Goal: Task Accomplishment & Management: Complete application form

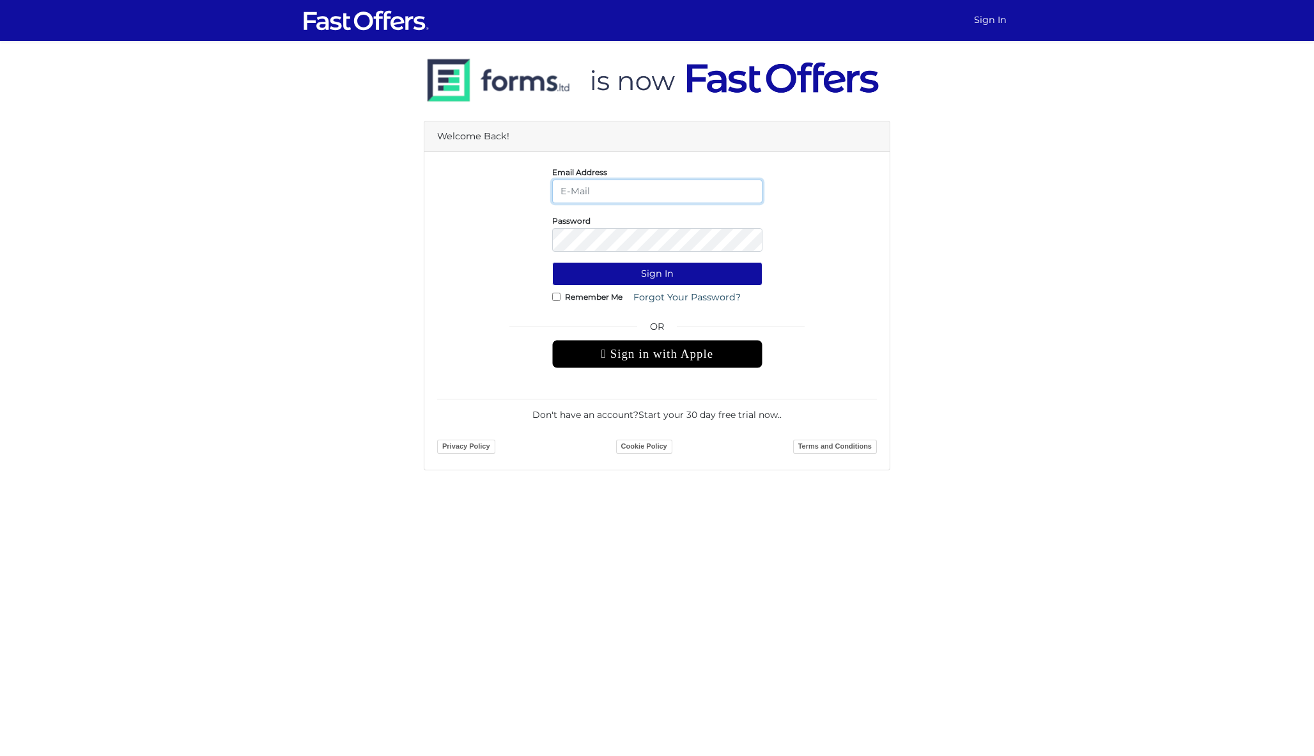
type input "dan@danmilewskirealty.com"
click at [657, 274] on button "Sign In" at bounding box center [657, 274] width 210 height 24
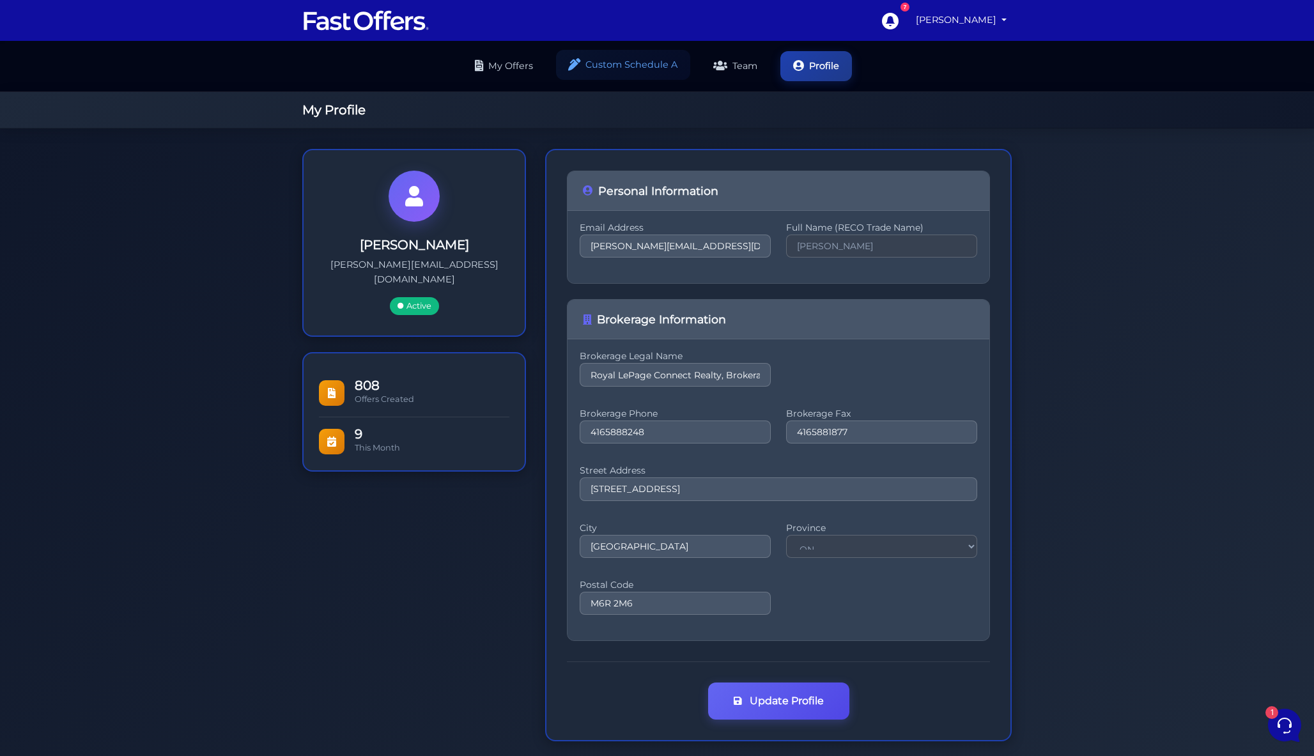
click at [644, 68] on link "Custom Schedule A" at bounding box center [623, 65] width 134 height 30
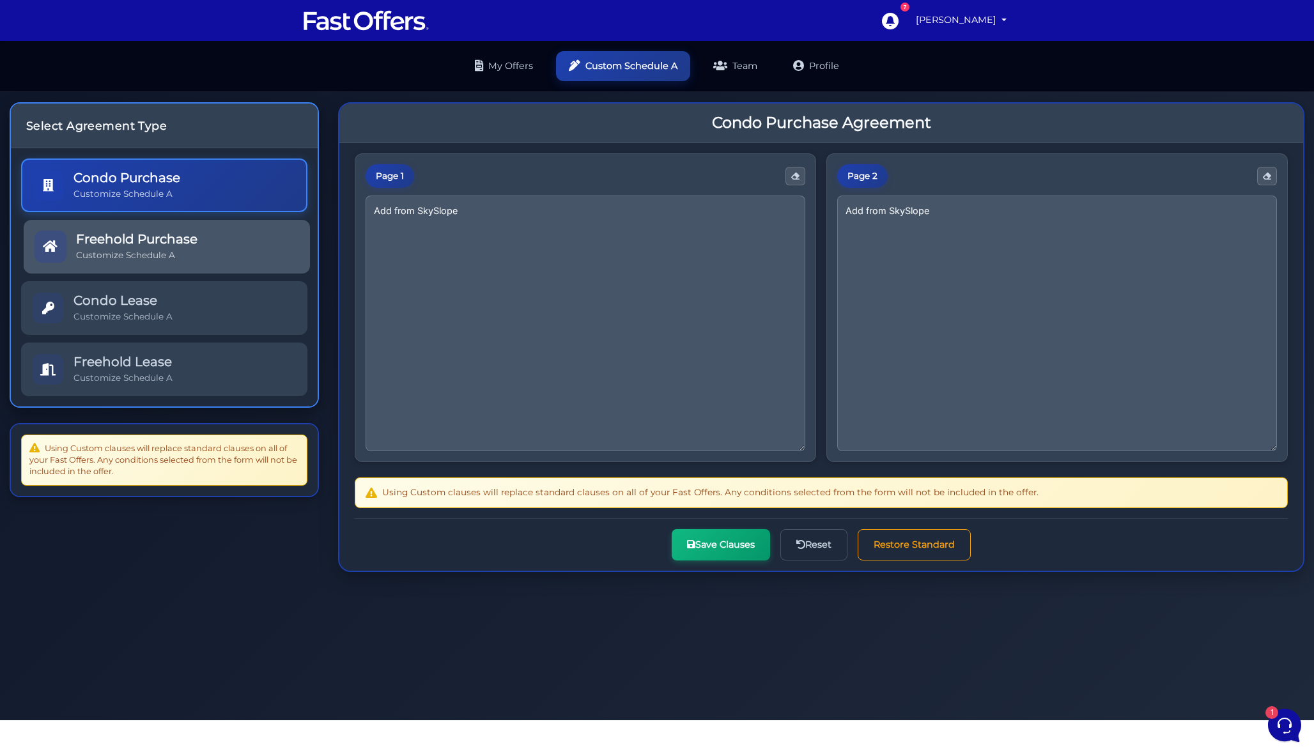
click at [213, 247] on link "Freehold Purchase Customize Schedule A" at bounding box center [167, 247] width 286 height 54
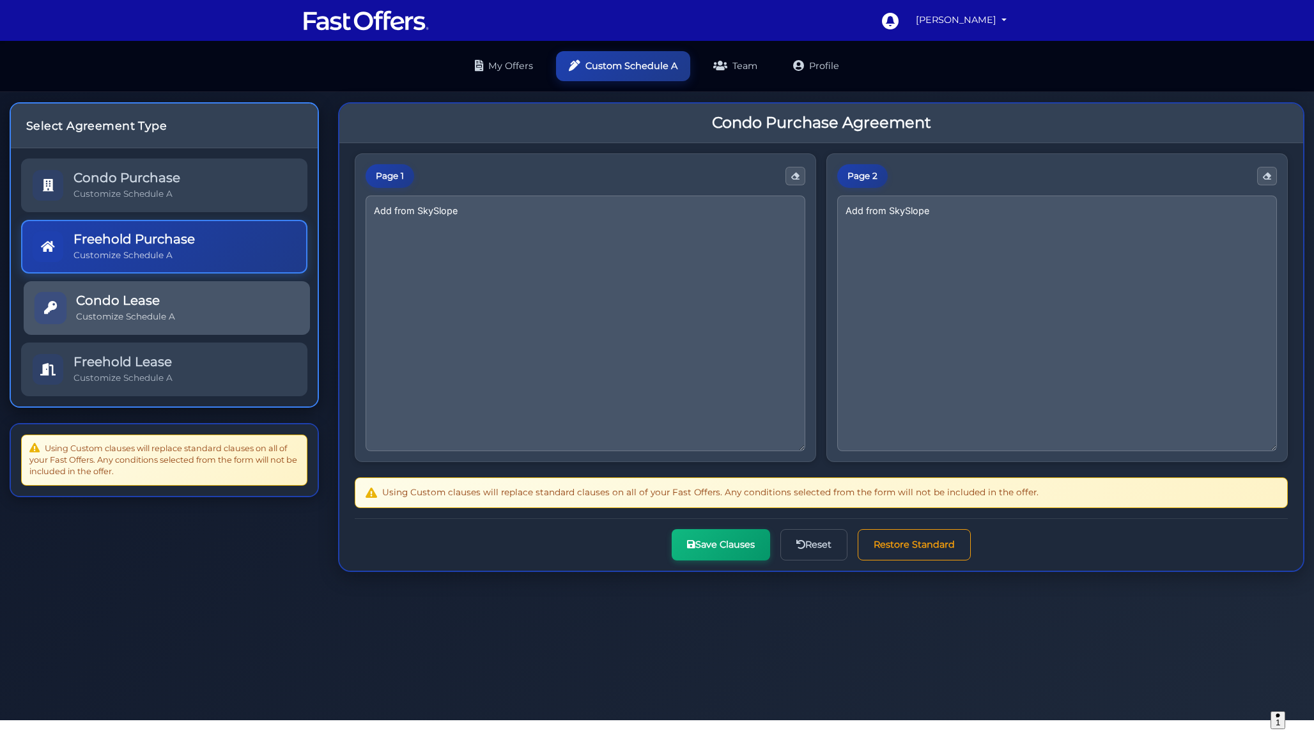
click at [188, 314] on link "Condo Lease Customize Schedule A" at bounding box center [167, 308] width 286 height 54
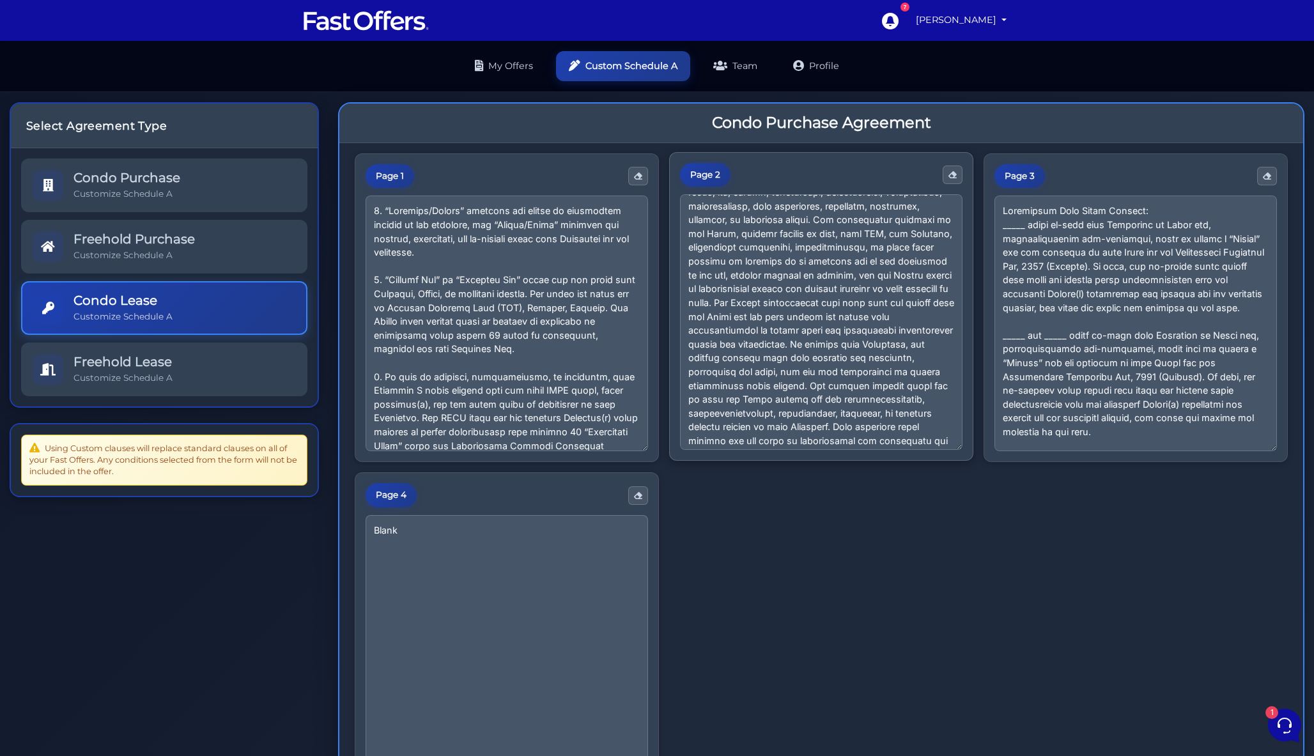
scroll to position [486, 0]
click at [743, 440] on textarea at bounding box center [821, 322] width 282 height 256
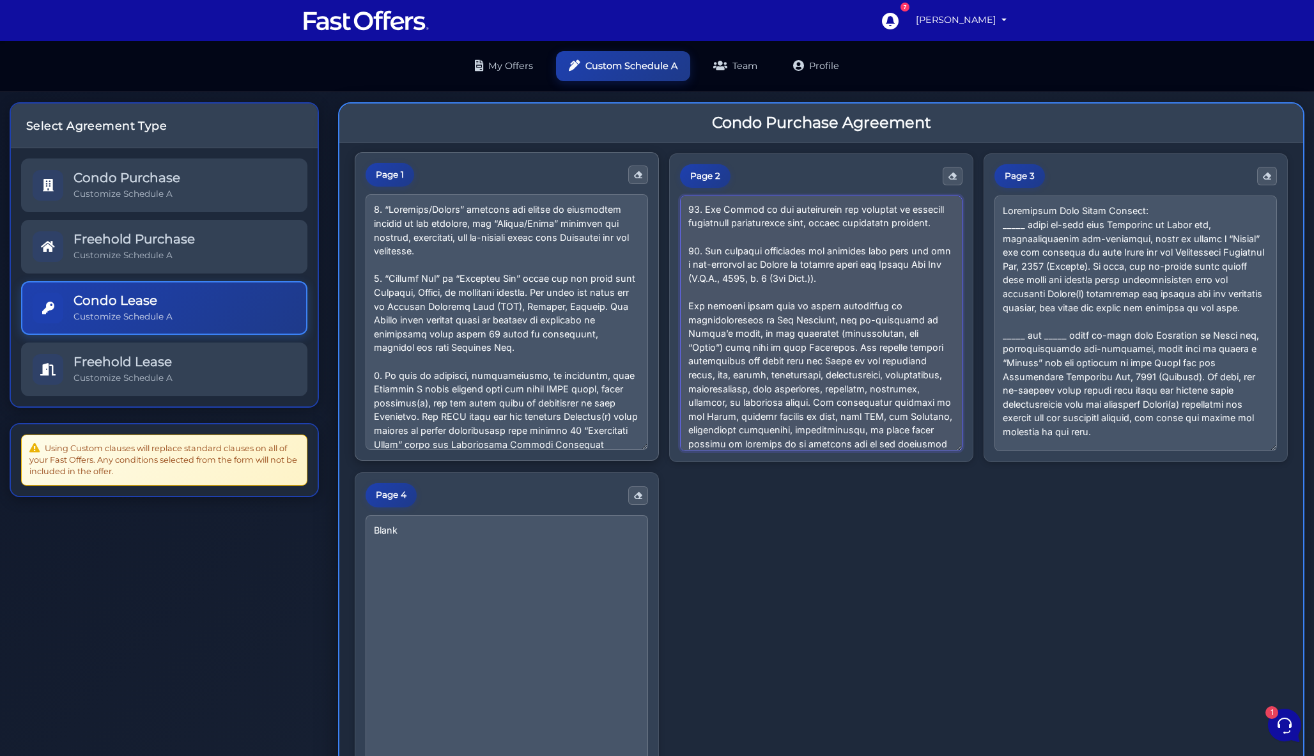
scroll to position [295, 0]
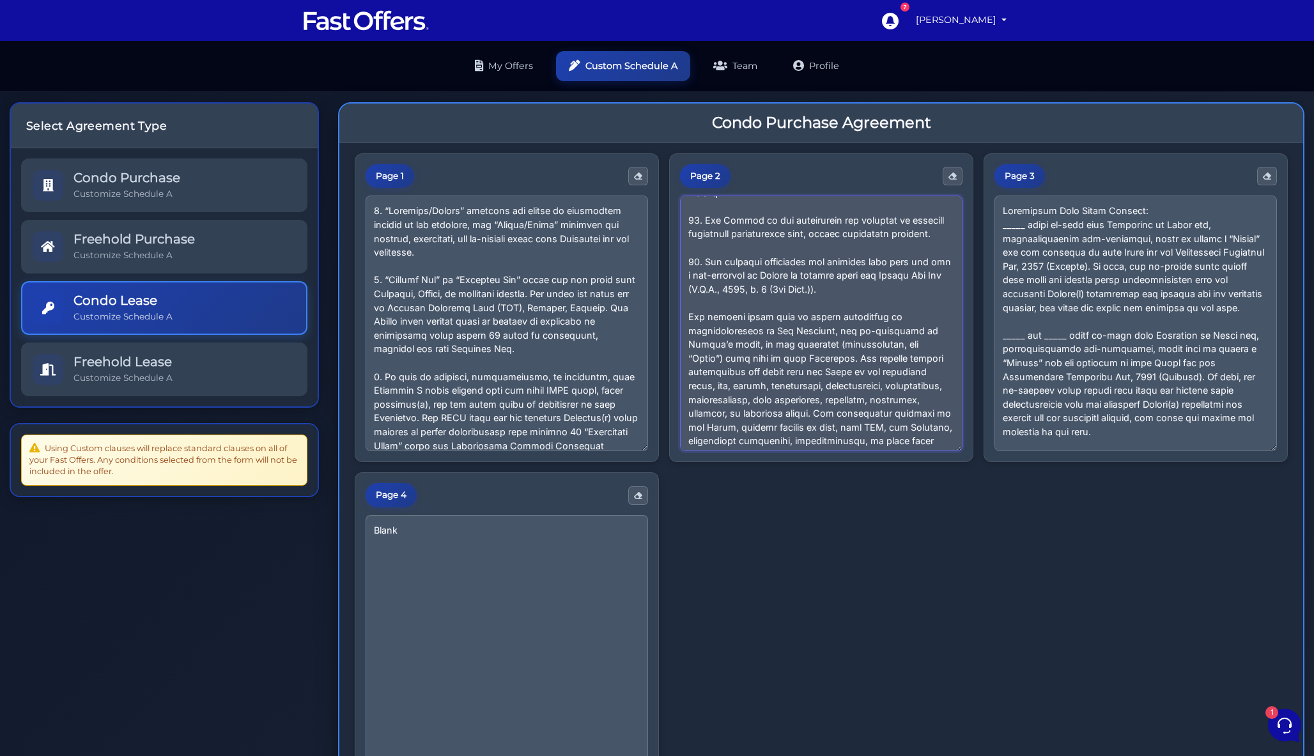
drag, startPoint x: 752, startPoint y: 438, endPoint x: 661, endPoint y: 297, distance: 167.5
click at [661, 297] on div "Page 1 Page 2 Page 3 Page 4 Blank" at bounding box center [821, 467] width 933 height 629
paste textarea "Upon the Tenant taking possession of the rental unit, the co-operating agent, D…"
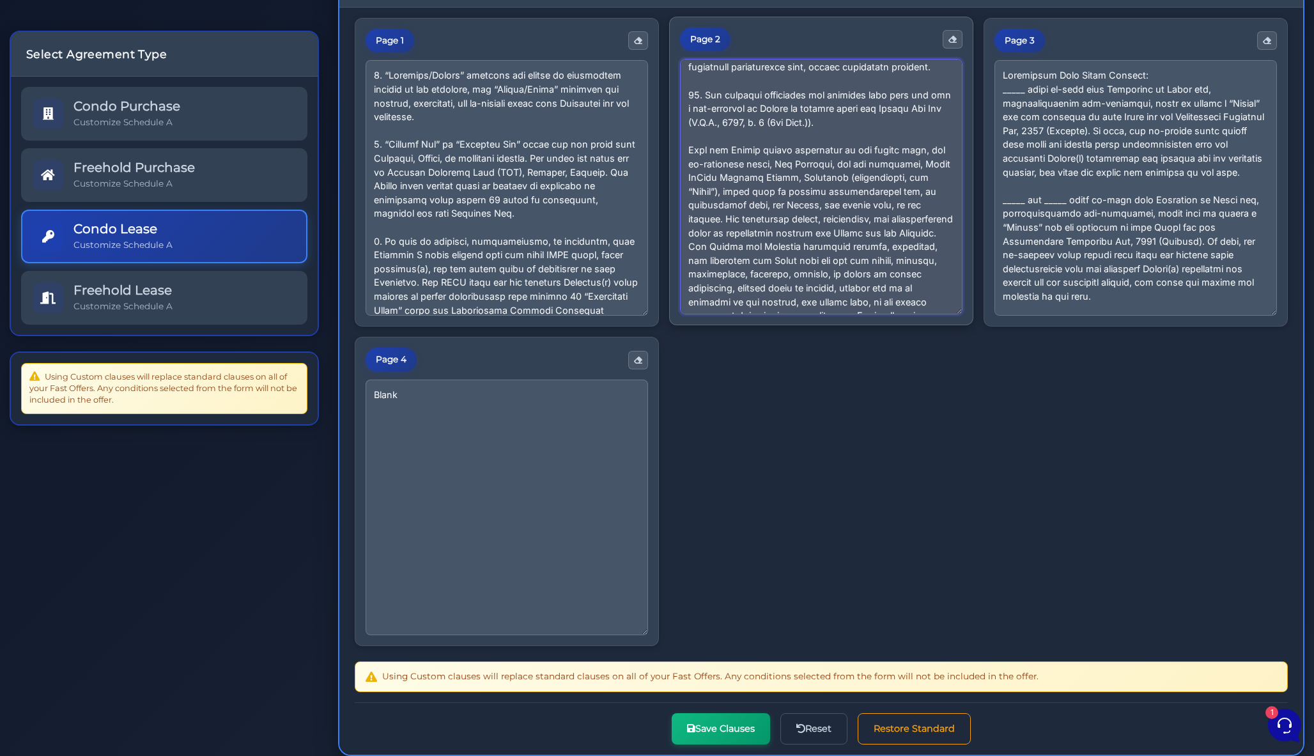
scroll to position [151, 0]
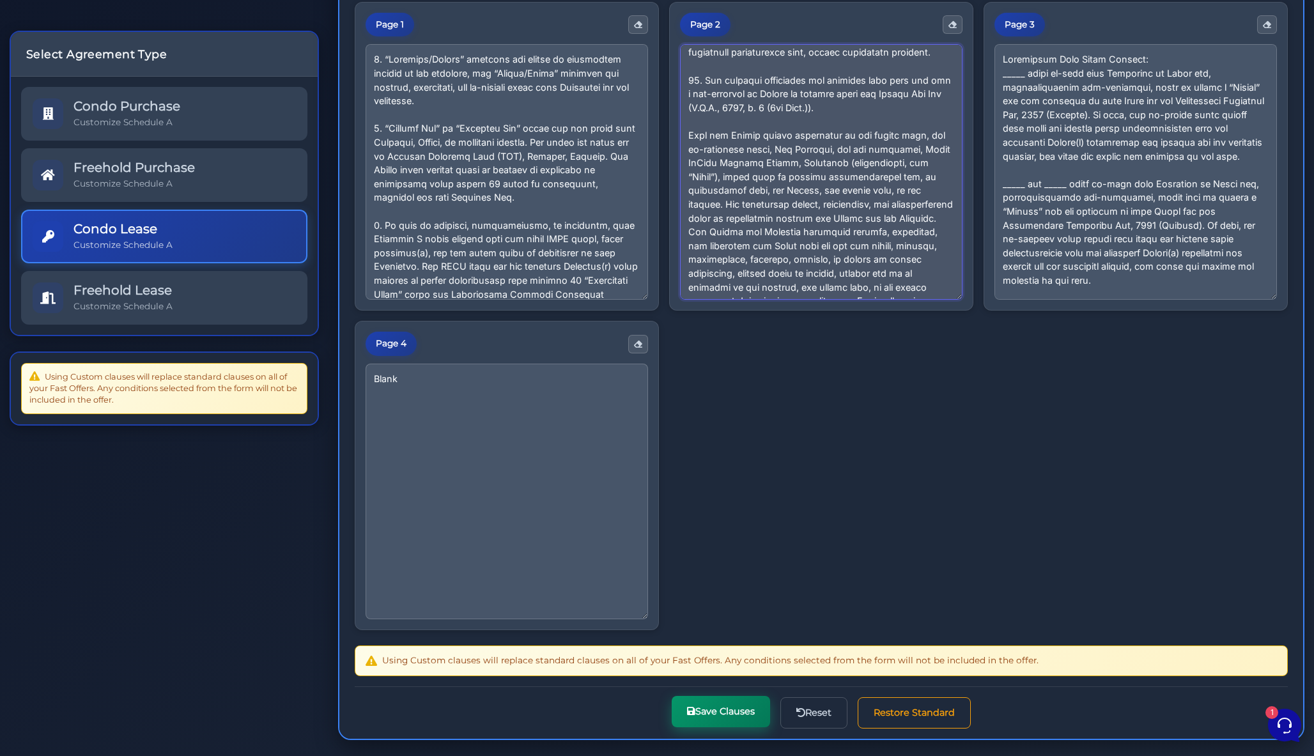
type textarea "10. The Landlord shall maintain the exterior of the property—including lawn car…"
click at [709, 700] on button "Save Clauses" at bounding box center [721, 711] width 98 height 31
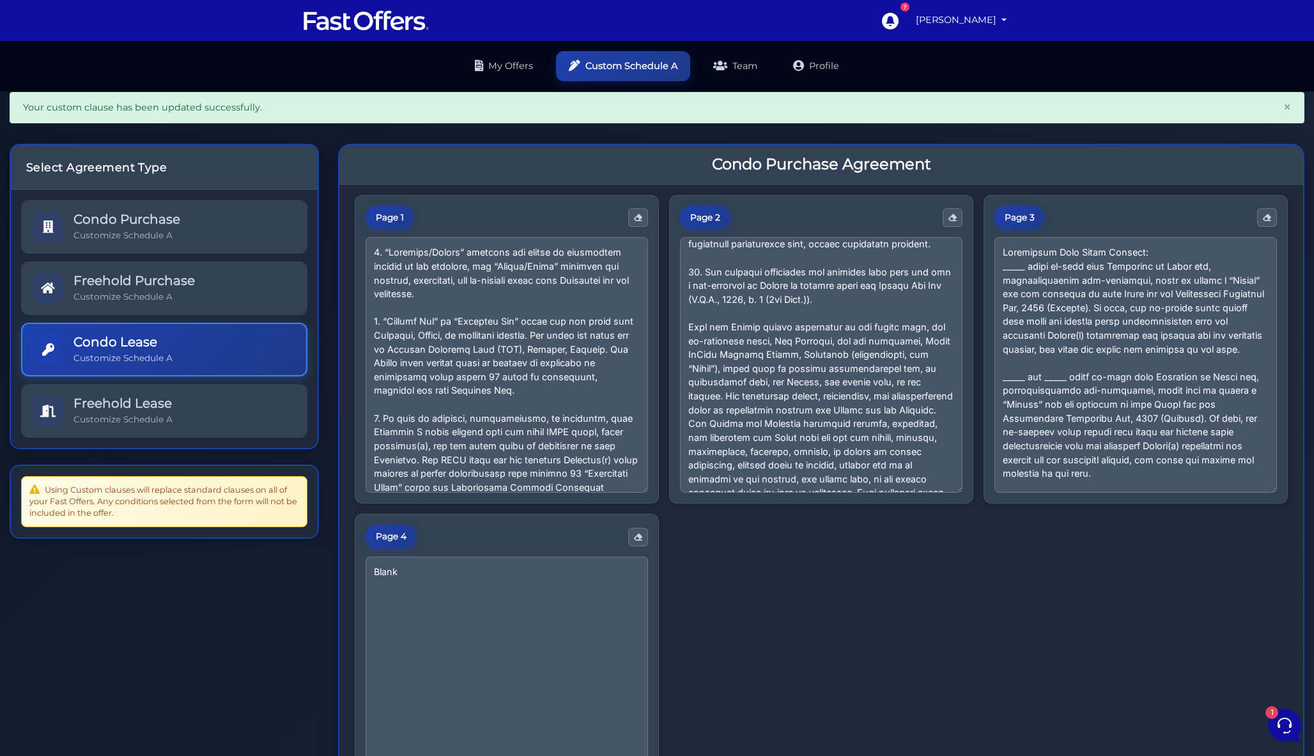
scroll to position [325, 0]
